Goal: Transaction & Acquisition: Purchase product/service

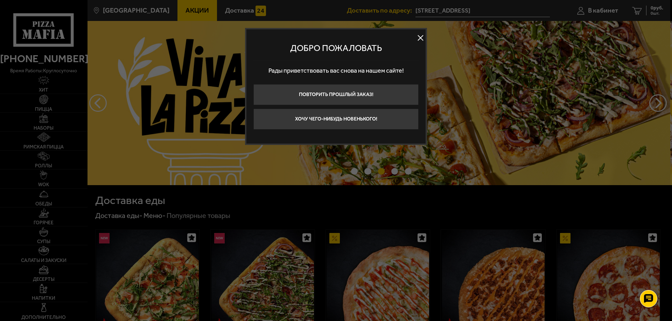
click at [421, 37] on button at bounding box center [420, 38] width 10 height 10
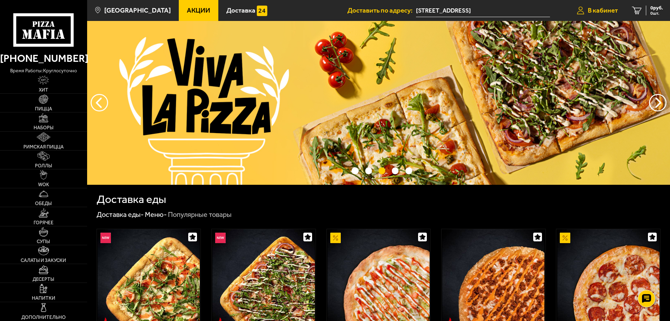
click at [598, 11] on span "В кабинет" at bounding box center [603, 10] width 30 height 7
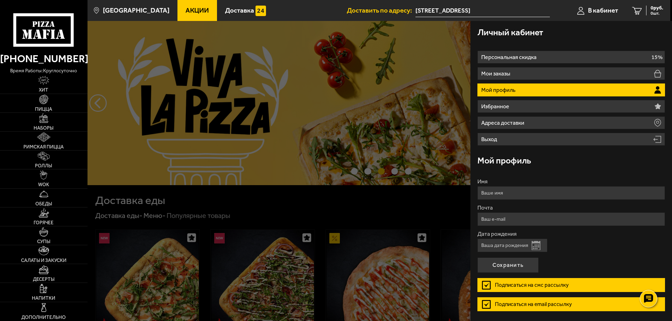
click at [581, 92] on li "Мой профиль" at bounding box center [570, 90] width 187 height 13
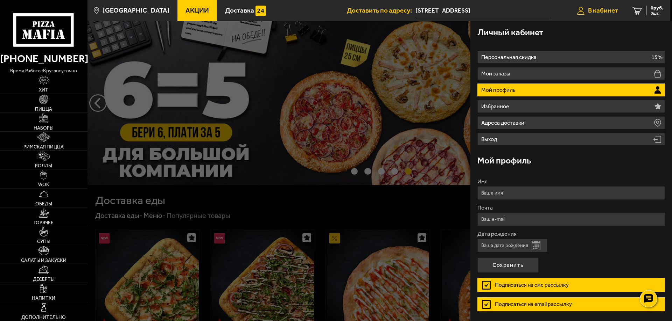
click at [612, 10] on span "В кабинет" at bounding box center [603, 10] width 30 height 7
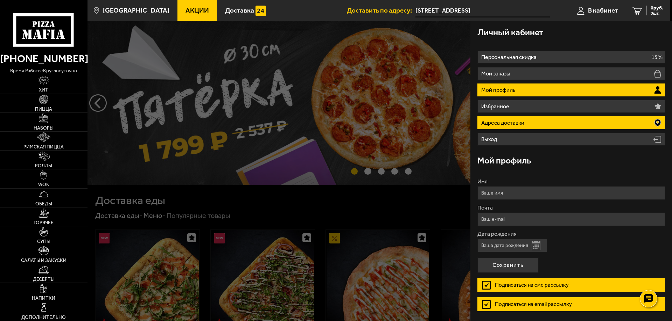
click at [552, 124] on li "Адреса доставки" at bounding box center [570, 122] width 187 height 13
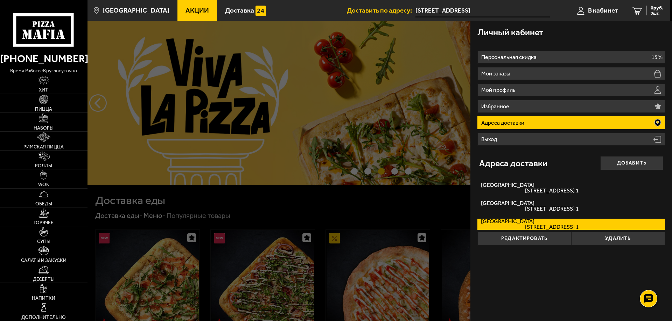
click at [552, 124] on li "Адреса доставки" at bounding box center [570, 122] width 187 height 13
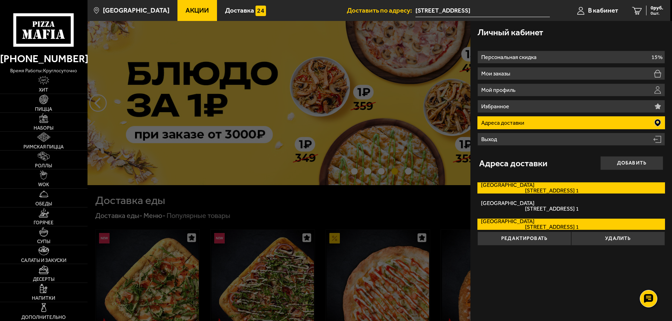
click at [540, 186] on label "Ленинградская область Станционная улица, дом 2 кв. 1" at bounding box center [570, 188] width 187 height 11
click at [0, 0] on input "Ленинградская область Станционная улица, дом 2 кв. 1" at bounding box center [0, 0] width 0 height 0
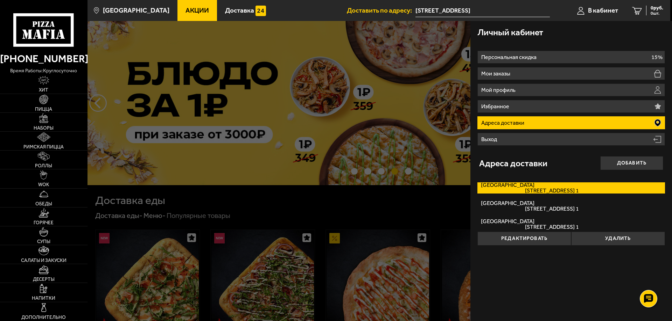
type input "[STREET_ADDRESS]"
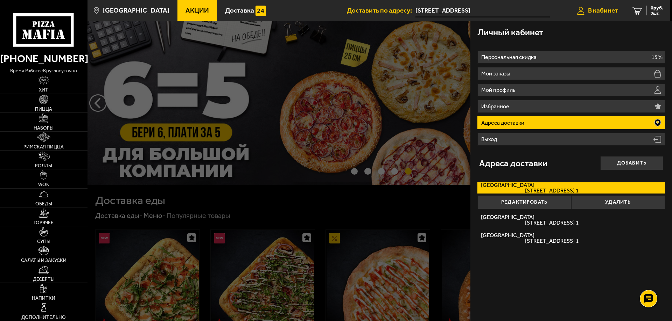
click at [592, 10] on span "В кабинет" at bounding box center [603, 10] width 30 height 7
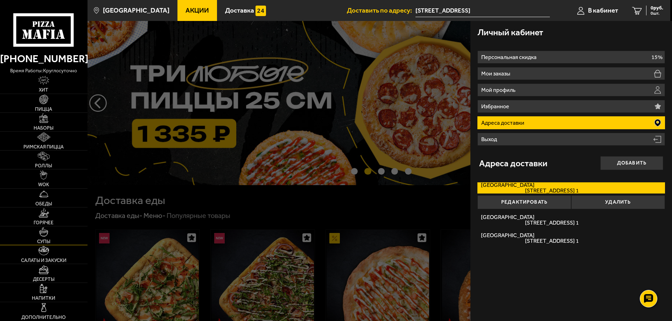
click at [52, 235] on link "Супы" at bounding box center [43, 236] width 87 height 19
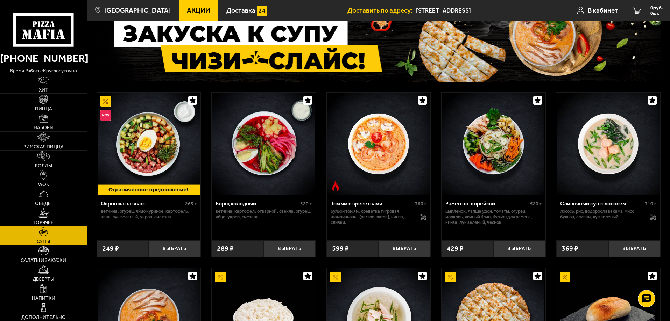
scroll to position [44, 0]
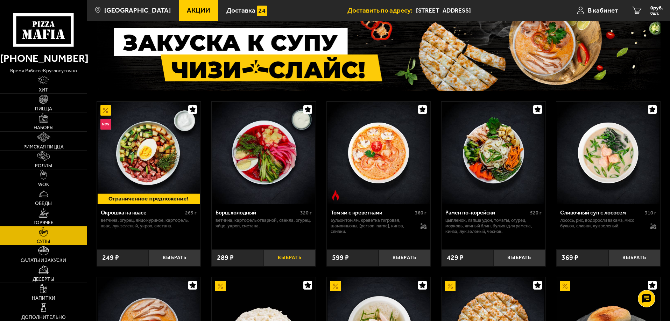
click at [299, 257] on button "Выбрать" at bounding box center [290, 258] width 52 height 17
click at [43, 252] on img at bounding box center [43, 250] width 10 height 9
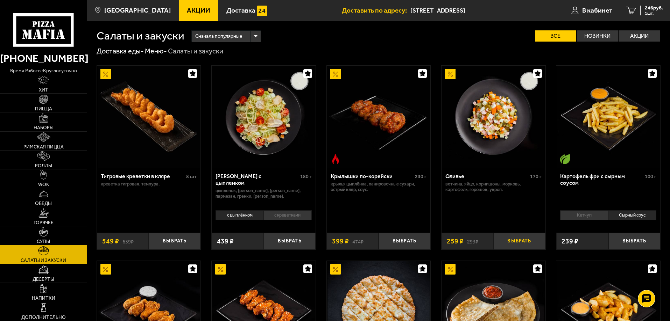
click at [518, 244] on button "Выбрать" at bounding box center [519, 241] width 52 height 17
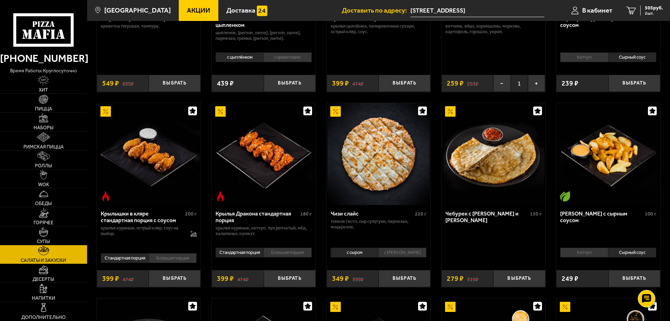
scroll to position [175, 0]
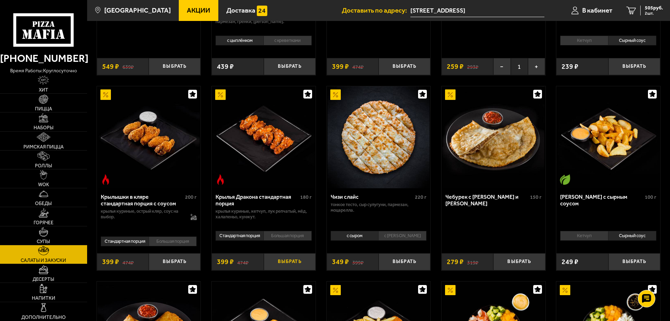
click at [291, 261] on button "Выбрать" at bounding box center [290, 262] width 52 height 17
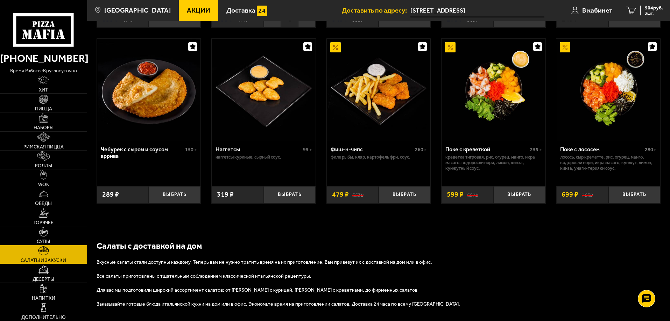
scroll to position [350, 0]
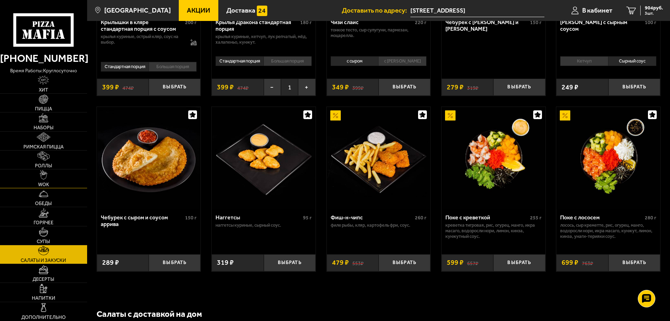
click at [49, 181] on link "WOK" at bounding box center [43, 179] width 87 height 19
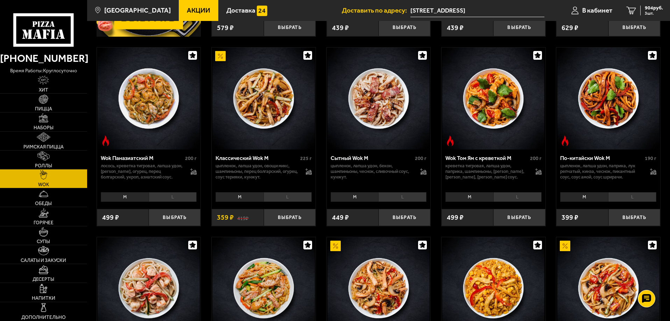
scroll to position [210, 0]
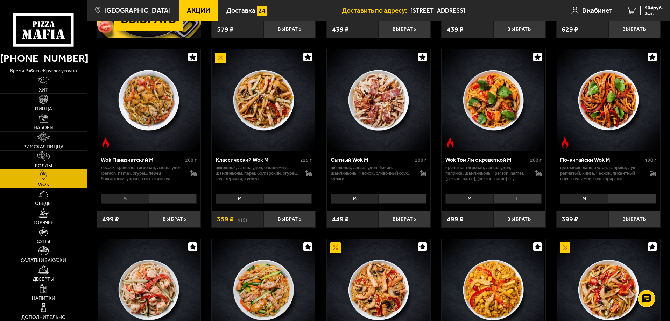
click at [176, 201] on li "L" at bounding box center [173, 199] width 48 height 10
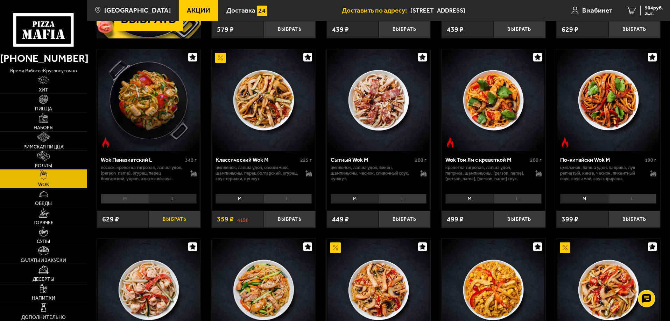
click at [177, 222] on button "Выбрать" at bounding box center [175, 219] width 52 height 17
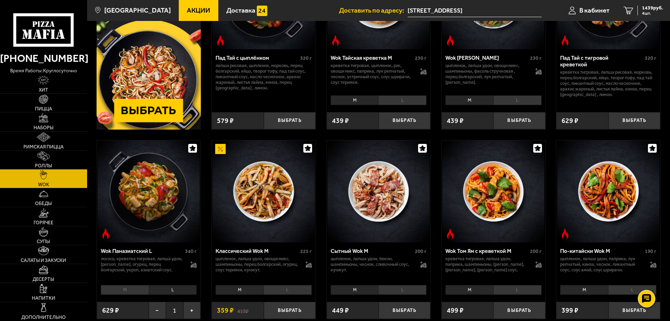
scroll to position [105, 0]
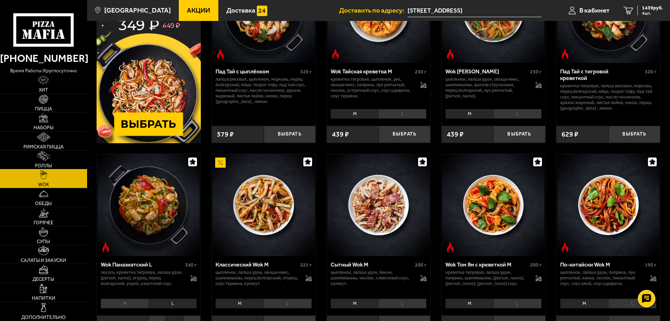
click at [65, 157] on link "Роллы" at bounding box center [43, 160] width 87 height 19
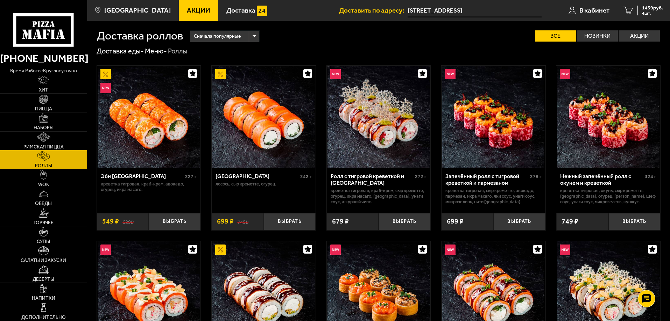
click at [65, 141] on link "Римская пицца" at bounding box center [43, 141] width 87 height 19
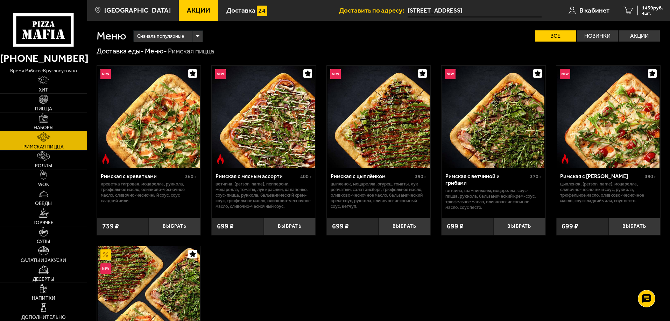
click at [47, 126] on span "Наборы" at bounding box center [44, 128] width 20 height 5
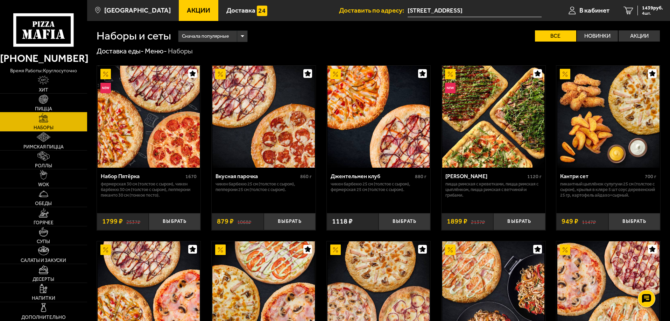
click at [46, 108] on span "Пицца" at bounding box center [43, 109] width 17 height 5
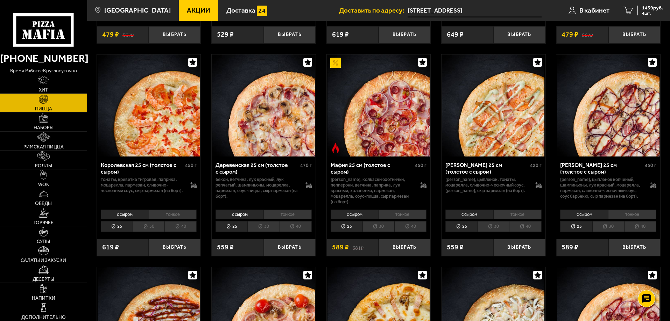
scroll to position [665, 0]
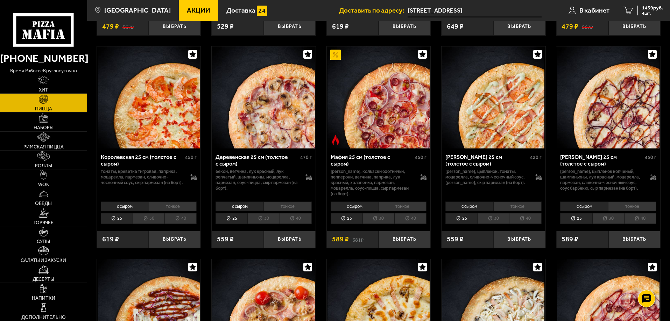
click at [50, 293] on link "Напитки" at bounding box center [43, 292] width 87 height 19
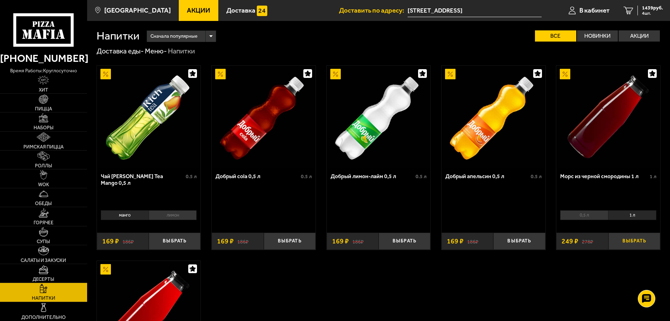
click at [642, 241] on button "Выбрать" at bounding box center [634, 241] width 52 height 17
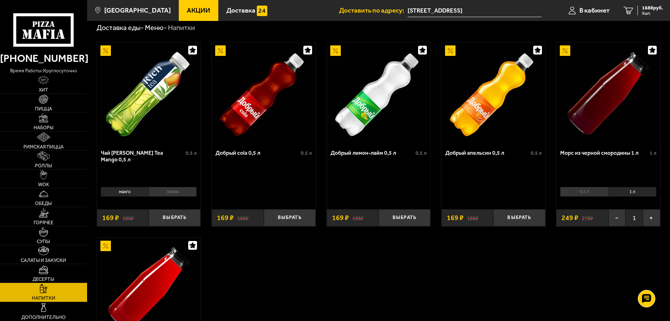
scroll to position [35, 0]
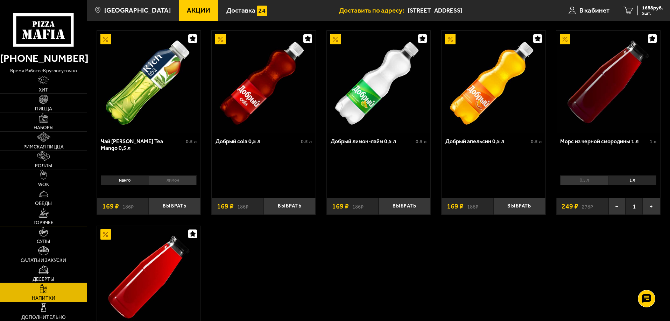
click at [43, 217] on img at bounding box center [43, 212] width 10 height 9
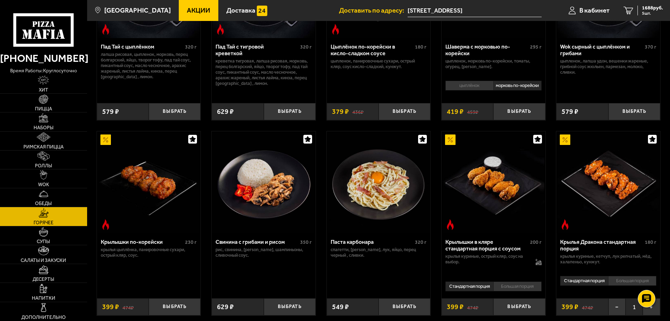
scroll to position [165, 0]
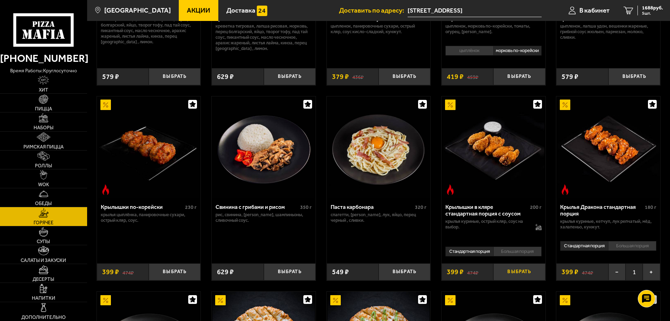
click at [519, 273] on button "Выбрать" at bounding box center [519, 272] width 52 height 17
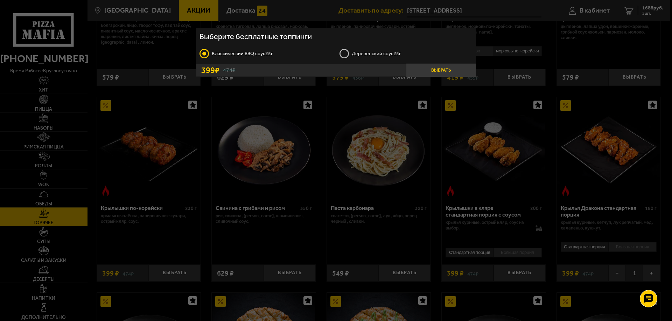
click at [436, 71] on button "Выбрать" at bounding box center [441, 70] width 70 height 13
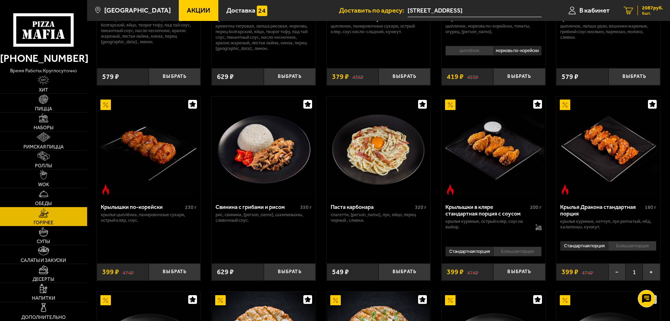
click at [651, 8] on span "2087 руб." at bounding box center [652, 8] width 21 height 5
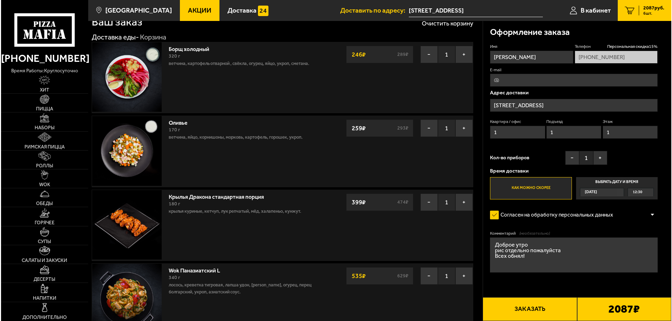
scroll to position [35, 0]
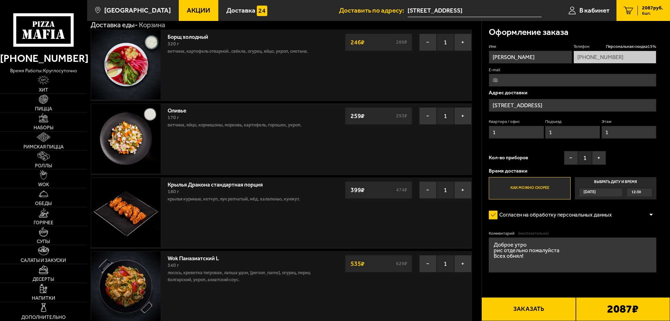
click at [537, 308] on button "Заказать" at bounding box center [528, 310] width 94 height 24
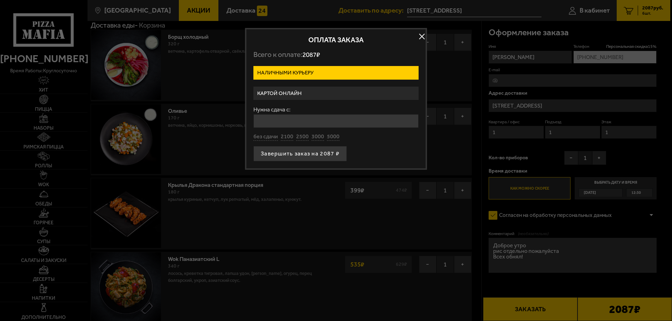
click at [299, 71] on label "Наличными курьеру" at bounding box center [335, 73] width 165 height 14
click at [0, 0] on input "Наличными курьеру" at bounding box center [0, 0] width 0 height 0
click at [354, 71] on label "Наличными курьеру" at bounding box center [335, 73] width 165 height 14
click at [0, 0] on input "Наличными курьеру" at bounding box center [0, 0] width 0 height 0
click at [299, 97] on label "Картой онлайн" at bounding box center [335, 94] width 165 height 14
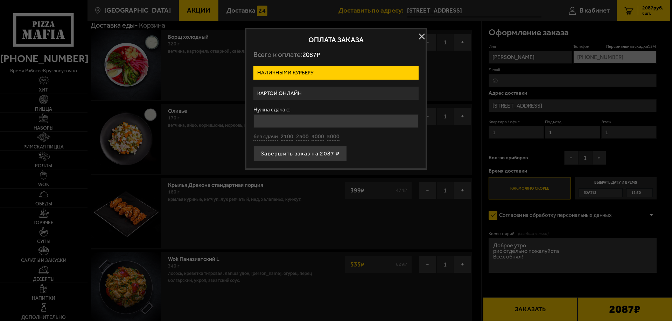
click at [0, 0] on input "Картой онлайн" at bounding box center [0, 0] width 0 height 0
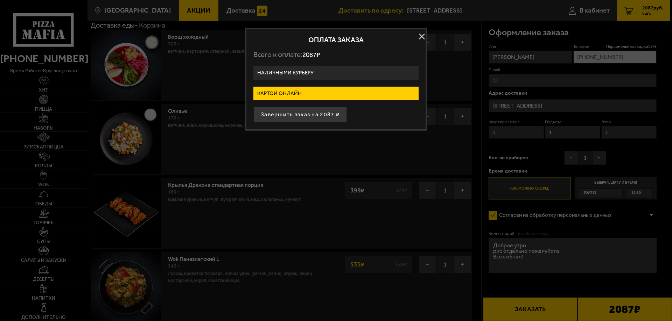
click at [286, 95] on label "Картой онлайн" at bounding box center [335, 94] width 165 height 14
click at [0, 0] on input "Картой онлайн" at bounding box center [0, 0] width 0 height 0
click at [298, 114] on button "Завершить заказ на 2087 ₽" at bounding box center [299, 114] width 93 height 15
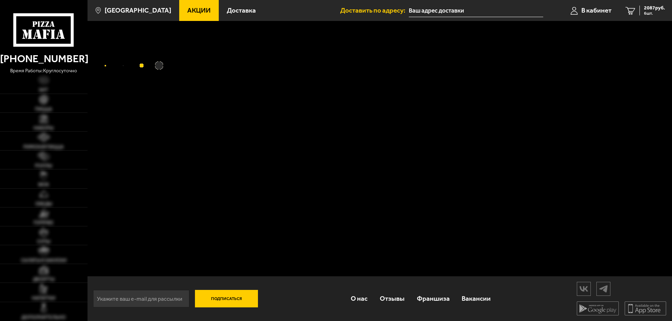
type input "[STREET_ADDRESS]"
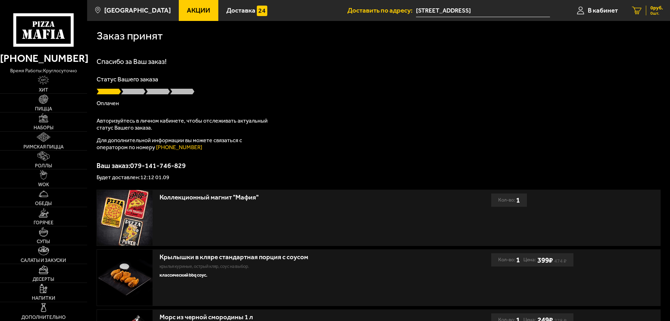
click at [654, 13] on span "0 шт." at bounding box center [656, 13] width 13 height 4
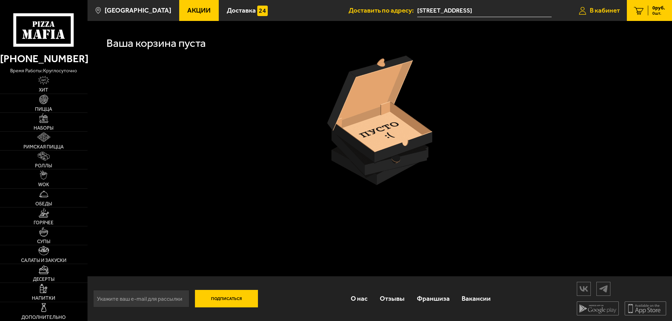
click at [612, 16] on link "В кабинет" at bounding box center [598, 10] width 55 height 21
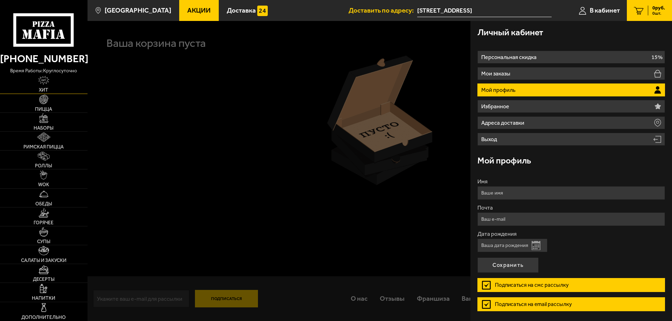
click at [47, 85] on img at bounding box center [43, 80] width 11 height 9
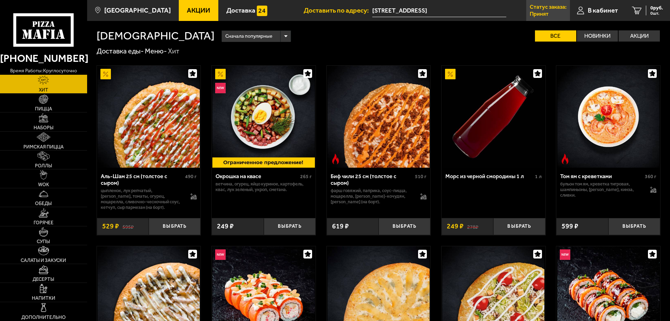
click at [550, 15] on link "Статус заказа: Принят" at bounding box center [548, 10] width 44 height 21
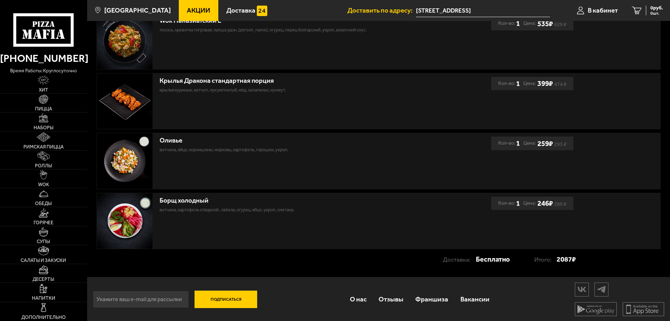
scroll to position [358, 0]
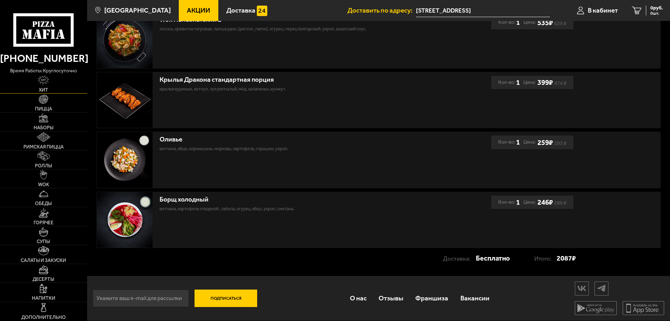
click at [45, 86] on link "Хит" at bounding box center [43, 84] width 87 height 19
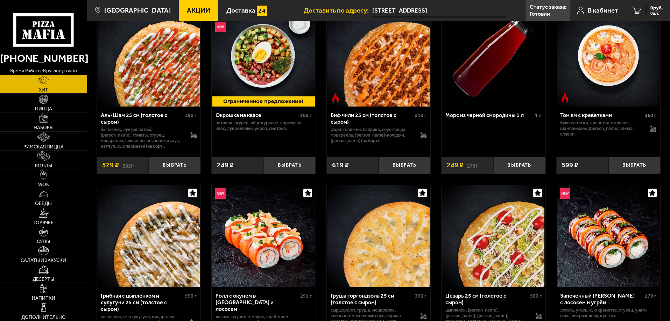
scroll to position [105, 0]
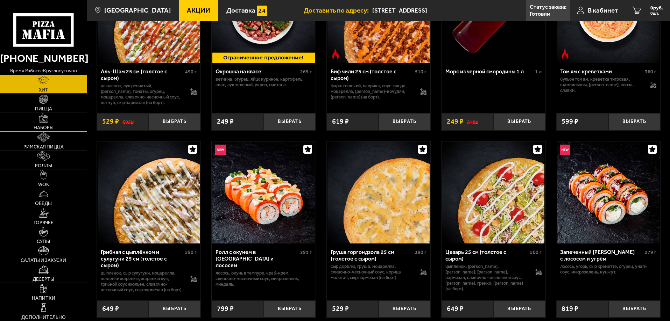
click at [49, 125] on link "Наборы" at bounding box center [43, 122] width 87 height 19
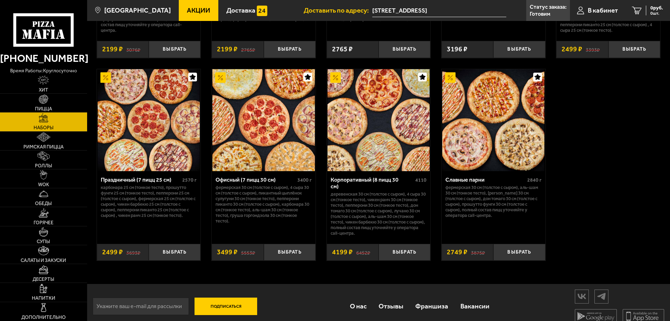
scroll to position [1070, 0]
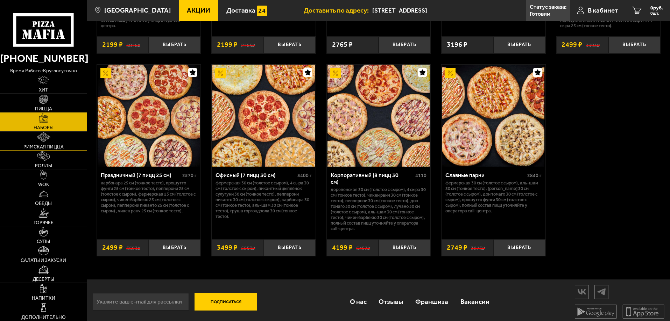
click at [54, 146] on span "Римская пицца" at bounding box center [43, 147] width 40 height 5
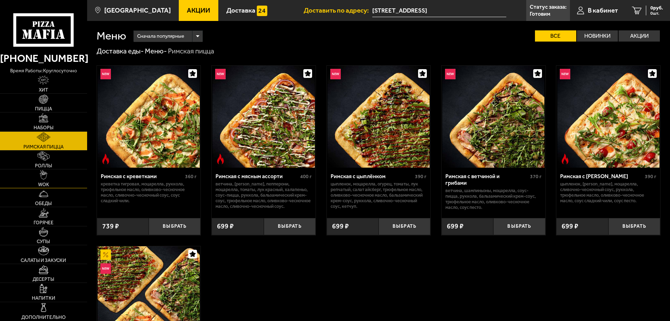
click at [50, 182] on link "WOK" at bounding box center [43, 179] width 87 height 19
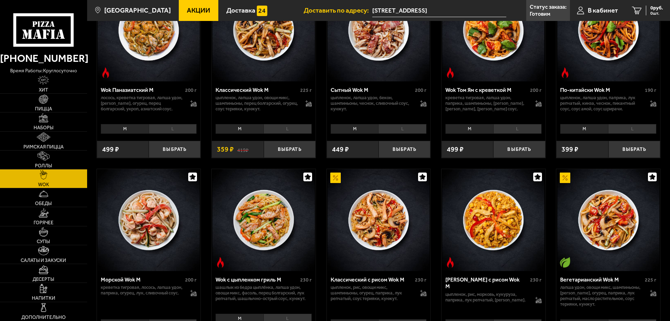
scroll to position [315, 0]
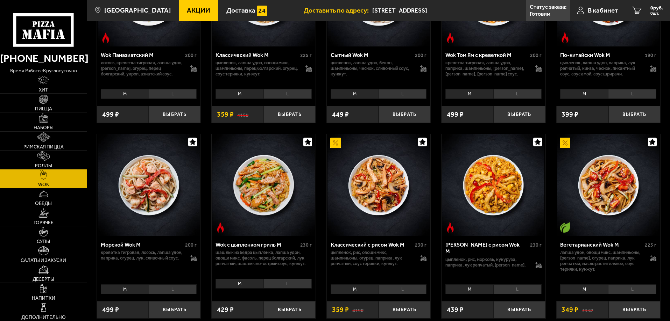
click at [58, 198] on link "Обеды" at bounding box center [43, 198] width 87 height 19
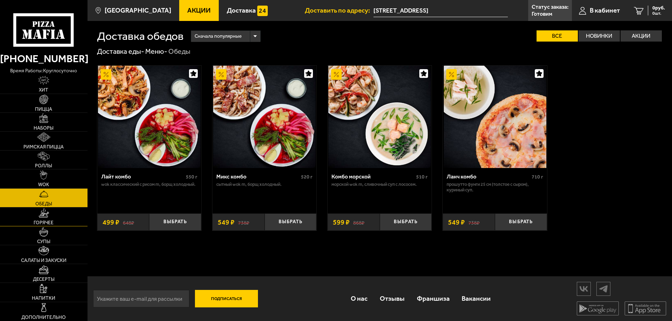
click at [62, 220] on link "Горячее" at bounding box center [43, 217] width 87 height 19
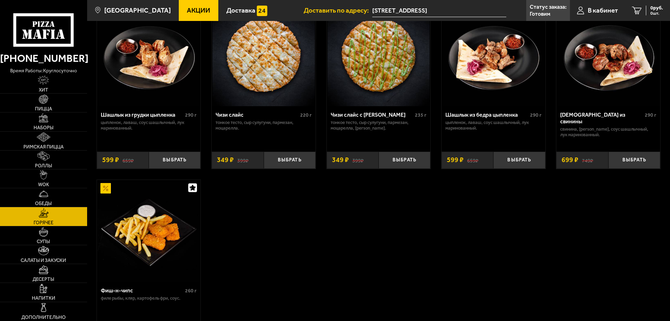
scroll to position [455, 0]
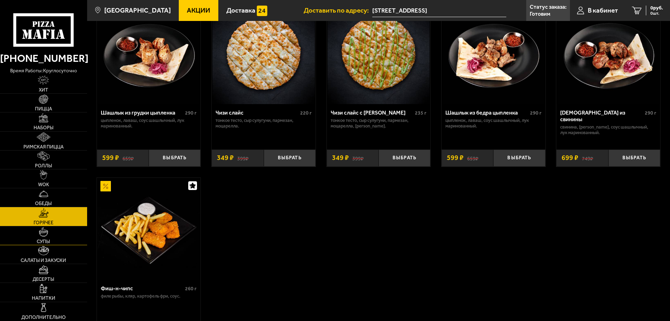
click at [66, 237] on link "Супы" at bounding box center [43, 236] width 87 height 19
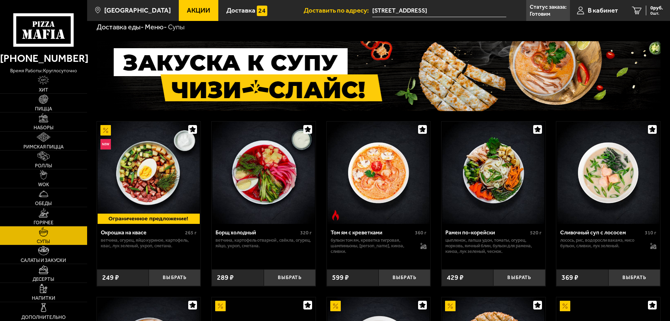
scroll to position [35, 0]
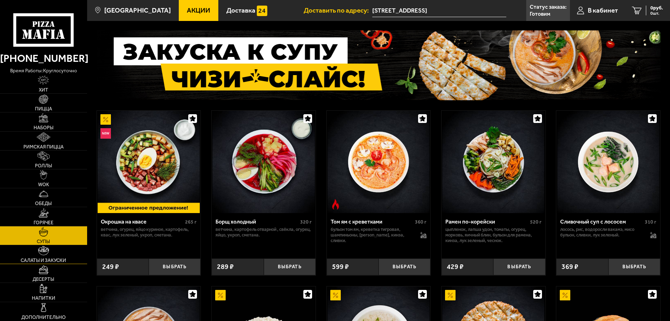
click at [54, 255] on link "Салаты и закуски" at bounding box center [43, 255] width 87 height 19
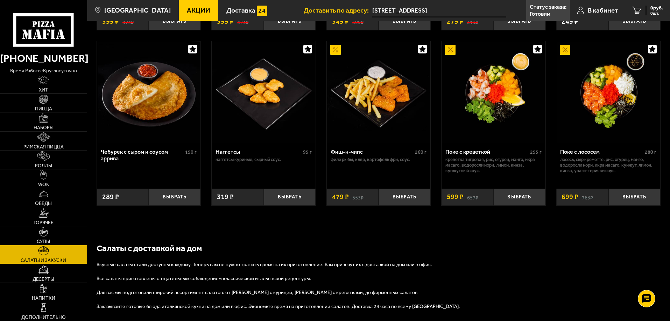
scroll to position [420, 0]
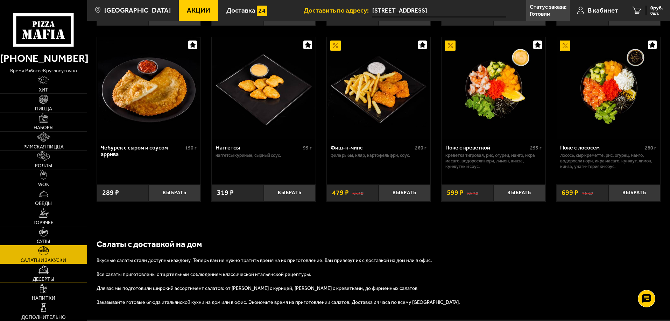
click at [54, 278] on span "Десерты" at bounding box center [44, 279] width 22 height 5
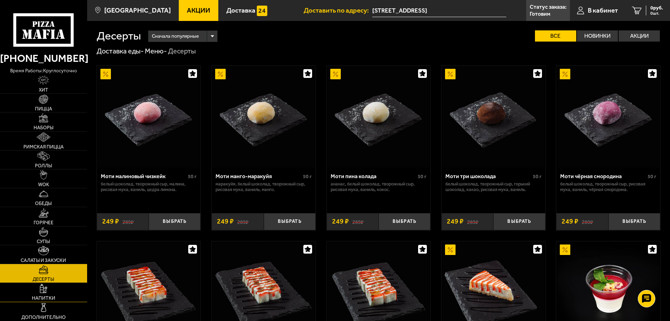
click at [55, 290] on link "Напитки" at bounding box center [43, 292] width 87 height 19
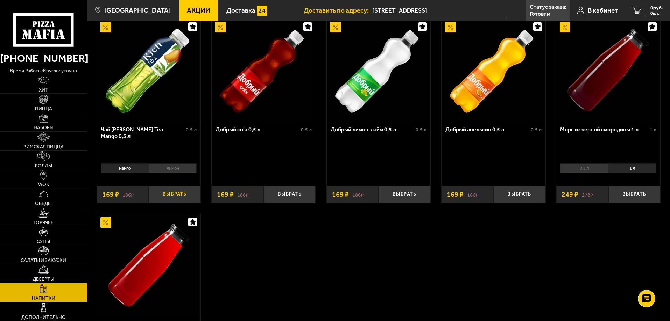
scroll to position [35, 0]
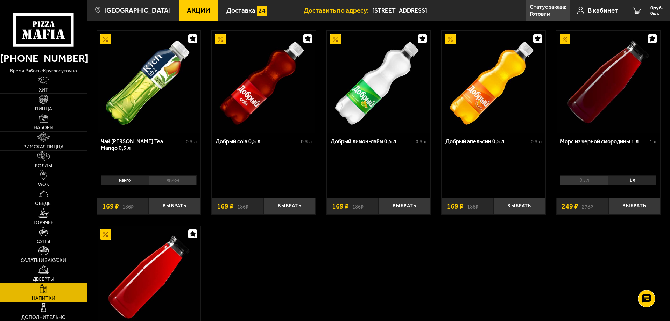
click at [58, 312] on link "Дополнительно" at bounding box center [43, 312] width 87 height 19
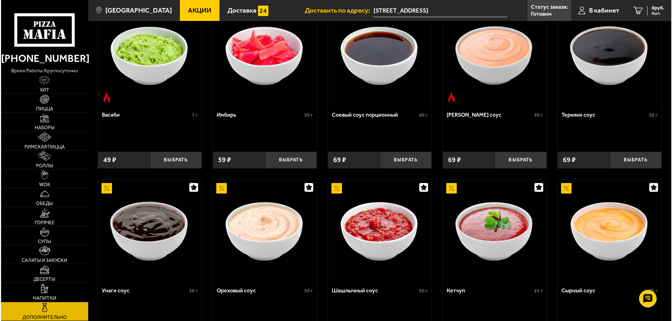
scroll to position [225, 0]
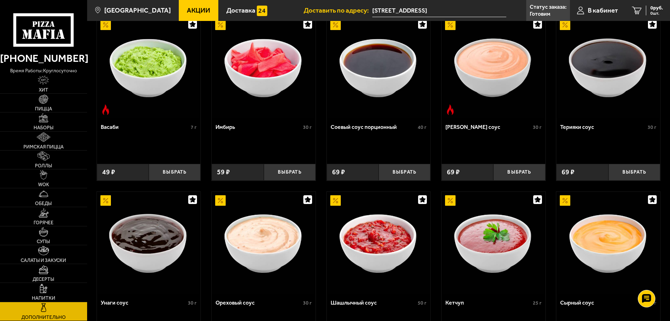
click at [318, 10] on span "Доставить по адресу:" at bounding box center [338, 10] width 69 height 7
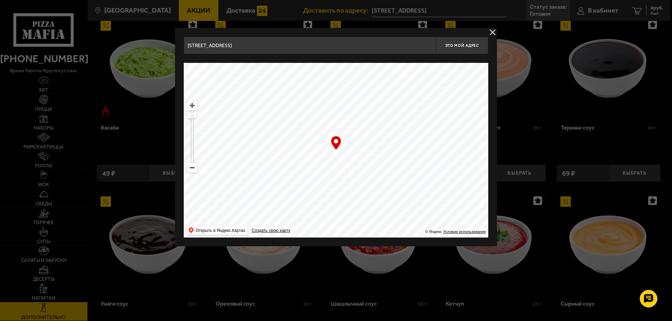
click at [491, 33] on button "delivery type" at bounding box center [492, 32] width 9 height 9
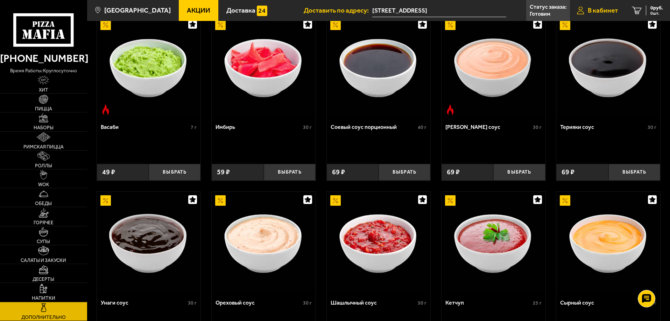
click at [597, 7] on span "В кабинет" at bounding box center [603, 10] width 30 height 7
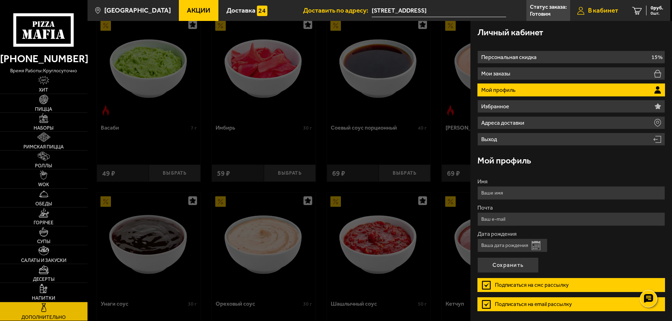
click at [596, 8] on span "В кабинет" at bounding box center [603, 10] width 30 height 7
click at [51, 84] on link "Хит" at bounding box center [43, 84] width 87 height 19
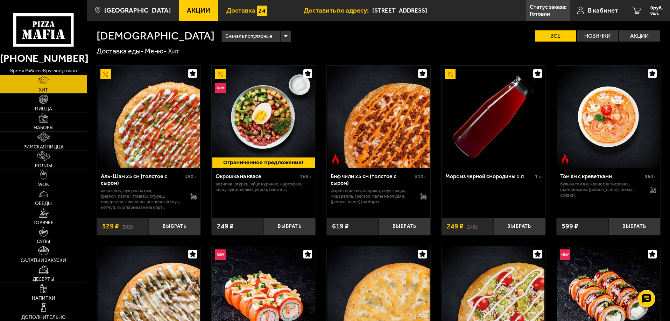
click at [235, 13] on span "Доставка" at bounding box center [240, 10] width 29 height 7
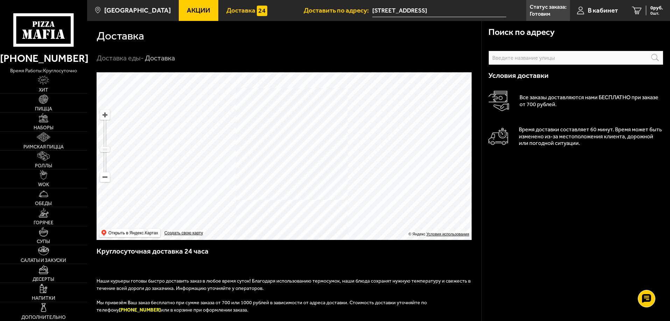
click at [188, 15] on link "Акции" at bounding box center [199, 10] width 40 height 21
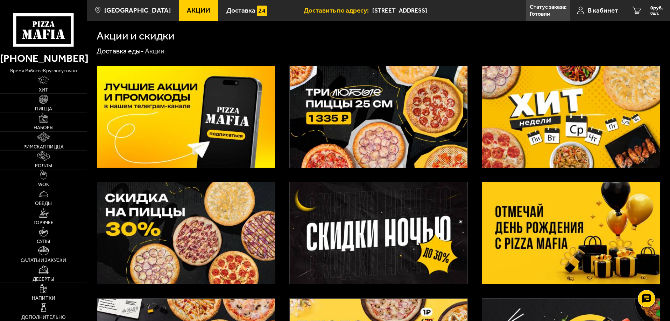
click at [52, 33] on use at bounding box center [53, 34] width 5 height 9
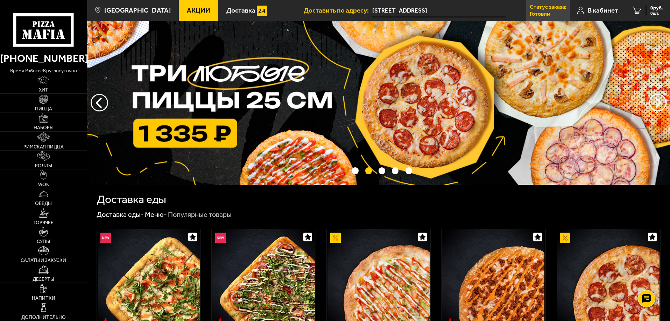
click at [544, 6] on p "Статус заказа:" at bounding box center [548, 7] width 37 height 6
